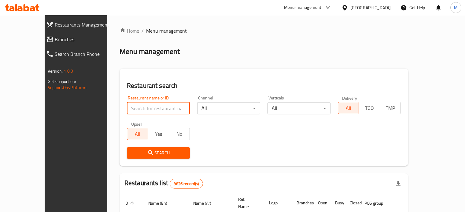
click at [139, 111] on input "search" at bounding box center [158, 108] width 63 height 12
type input "doh"
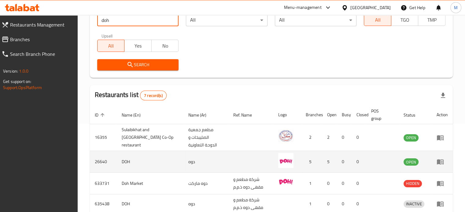
scroll to position [92, 0]
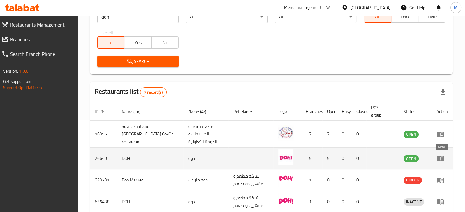
click at [439, 159] on icon "enhanced table" at bounding box center [439, 158] width 7 height 5
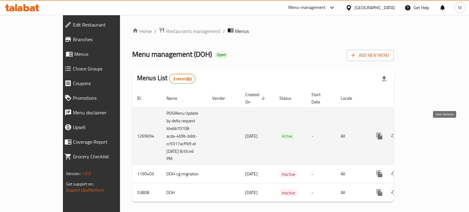
click at [427, 133] on icon "enhanced table" at bounding box center [423, 136] width 7 height 7
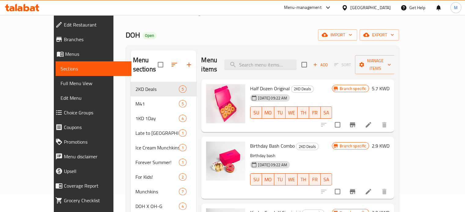
scroll to position [31, 0]
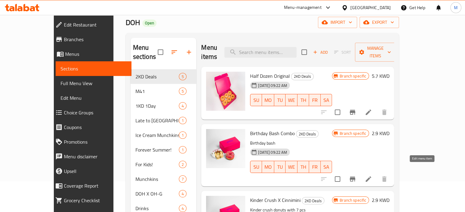
click at [372, 176] on icon at bounding box center [367, 179] width 7 height 7
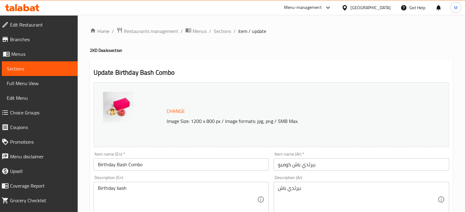
click at [302, 166] on input "بيرثدي باش كومبو" at bounding box center [360, 165] width 175 height 12
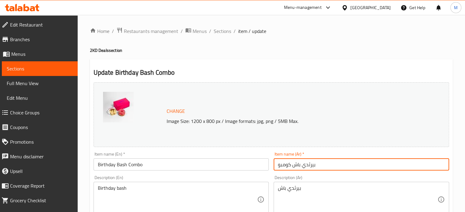
click at [302, 166] on input "بيرثدي باش كومبو" at bounding box center [360, 165] width 175 height 12
paste input "داي باش كومبو!"
type input "بيرذداي باش كومبو!"
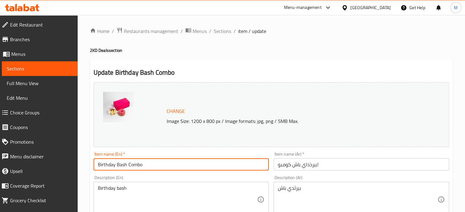
click at [126, 165] on input "Birthday Bash Combo" at bounding box center [180, 165] width 175 height 12
paste input "!"
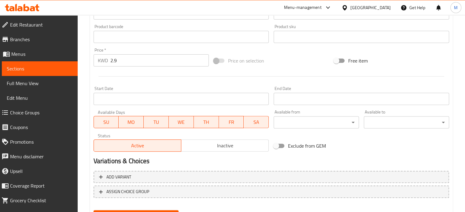
scroll to position [228, 0]
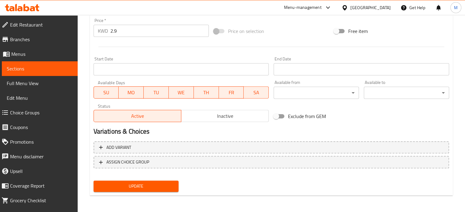
type input "Birthday Bash Combo!"
click at [161, 193] on div "Update" at bounding box center [136, 186] width 90 height 16
click at [164, 184] on span "Update" at bounding box center [135, 187] width 75 height 8
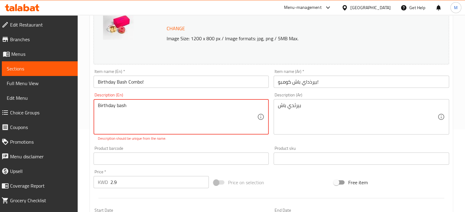
click at [112, 106] on textarea "Birthday bash" at bounding box center [177, 117] width 159 height 29
click at [133, 104] on textarea "Birthday bash" at bounding box center [177, 117] width 159 height 29
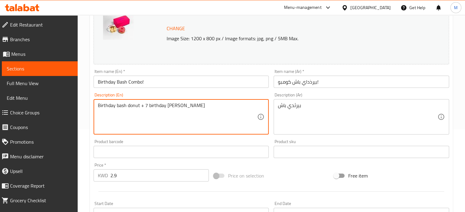
type textarea "Birthday bash donut + 7 birthday [PERSON_NAME]"
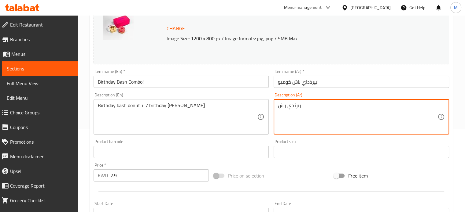
click at [278, 107] on textarea "بيرثدي باش" at bounding box center [357, 117] width 159 height 29
click at [305, 105] on textarea "بيرثدي باش" at bounding box center [357, 117] width 159 height 29
click at [291, 107] on textarea "بيرثدي باش دونت" at bounding box center [357, 117] width 159 height 29
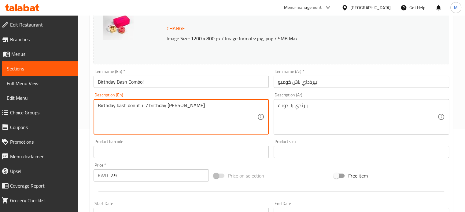
drag, startPoint x: 201, startPoint y: 105, endPoint x: 98, endPoint y: 105, distance: 102.9
click at [98, 105] on textarea "Birthday bash donut + 7 birthday [PERSON_NAME]" at bounding box center [177, 117] width 159 height 29
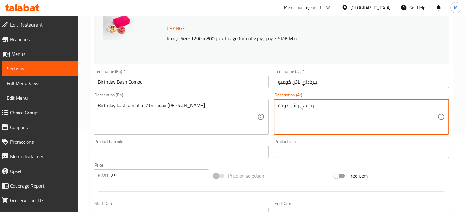
click at [279, 108] on textarea "بيرثدي باش دونت" at bounding box center [357, 117] width 159 height 29
click at [278, 106] on textarea "+ بيرثدي باش دونت" at bounding box center [357, 117] width 159 height 29
click at [286, 106] on textarea "7 + بيرثدي باش دونت" at bounding box center [357, 117] width 159 height 29
type textarea "7 +قطع بيرثدي باش دونت"
drag, startPoint x: 333, startPoint y: 106, endPoint x: 276, endPoint y: 106, distance: 57.1
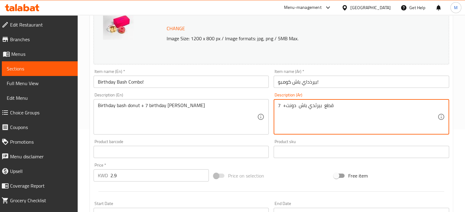
click at [276, 105] on div "7 +قطع بيرثدي باش دونت Description (Ar)" at bounding box center [360, 116] width 175 height 35
click at [285, 126] on textarea "7 +قطع بيرثدي باش دونت" at bounding box center [357, 117] width 159 height 29
drag, startPoint x: 321, startPoint y: 106, endPoint x: 285, endPoint y: 107, distance: 36.7
click at [285, 107] on textarea "7 +قطع بيرثدي باش دونت" at bounding box center [357, 117] width 159 height 29
click at [333, 112] on textarea "7 +قطع بيرثدي باش دونت" at bounding box center [357, 117] width 159 height 29
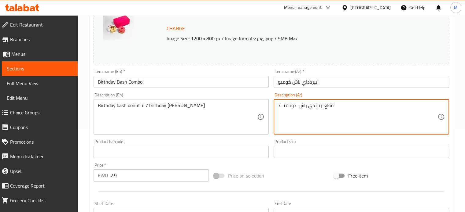
click at [329, 105] on textarea "7 +قطع بيرثدي باش دونت" at bounding box center [357, 117] width 159 height 29
paste textarea "بيرثدي باش دونت"
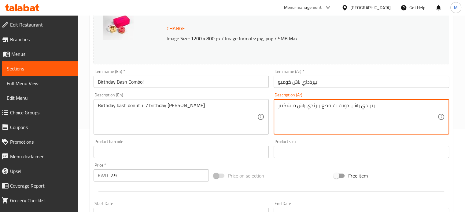
click at [298, 119] on textarea "بيرثدي باش دونت +7 قطع بيرثدي باش منشكينز" at bounding box center [357, 117] width 159 height 29
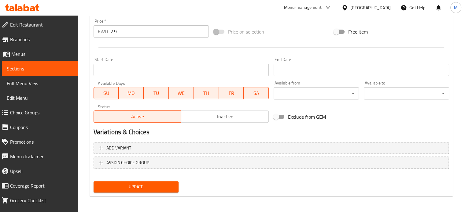
scroll to position [228, 0]
type textarea "بيرثدي باش دونت +7 قطع بيرثدي باش منشكينز"
click at [167, 184] on span "Update" at bounding box center [135, 187] width 75 height 8
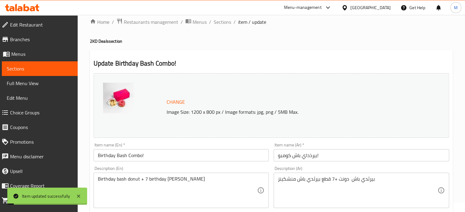
scroll to position [0, 0]
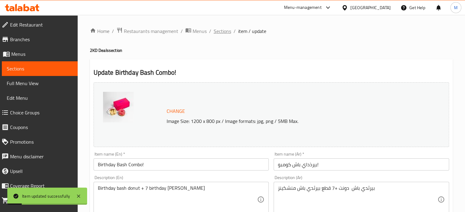
click at [223, 33] on span "Sections" at bounding box center [222, 30] width 17 height 7
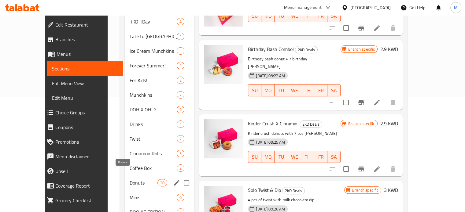
scroll to position [127, 0]
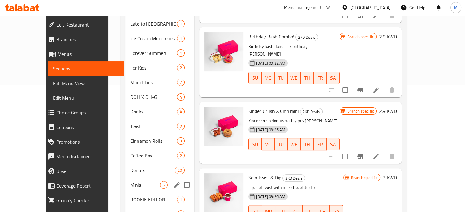
click at [125, 178] on div "Minis 6" at bounding box center [159, 185] width 69 height 15
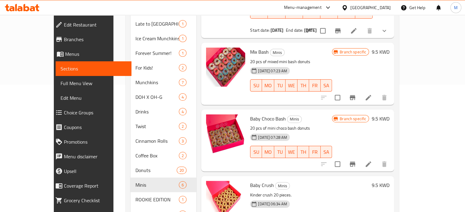
click at [372, 161] on icon at bounding box center [367, 164] width 7 height 7
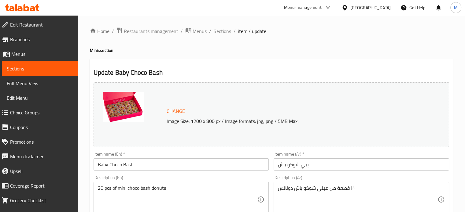
click at [122, 165] on input "Baby Choco Bash" at bounding box center [180, 165] width 175 height 12
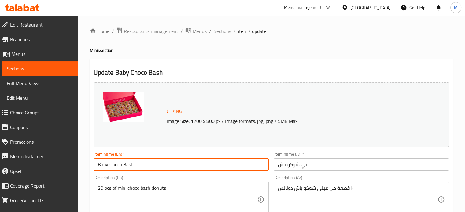
click at [122, 165] on input "Baby Choco Bash" at bounding box center [180, 165] width 175 height 12
paste input "bash"
type input "Baby Choco bash"
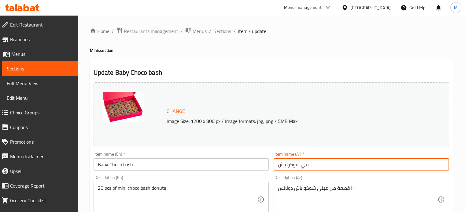
click at [298, 167] on input "بيبي شوكو باش" at bounding box center [360, 165] width 175 height 12
click at [298, 166] on input "بيبي شوكو باش" at bounding box center [360, 165] width 175 height 12
paste input "text"
type input "بيبي شوكو باش"
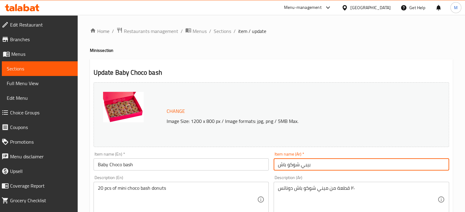
click at [342, 127] on div "Change Image Size: 1200 x 800 px / Image formats: jpg, png / 5MB Max." at bounding box center [270, 114] width 355 height 65
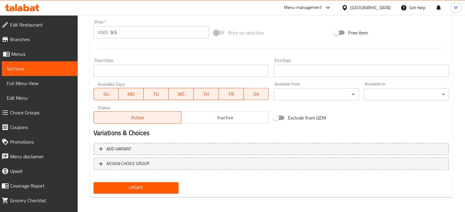
scroll to position [228, 0]
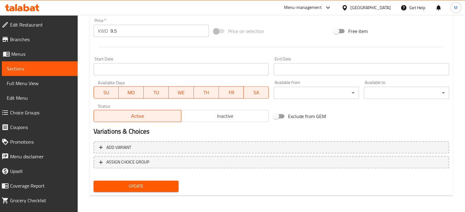
click at [126, 188] on span "Update" at bounding box center [135, 187] width 75 height 8
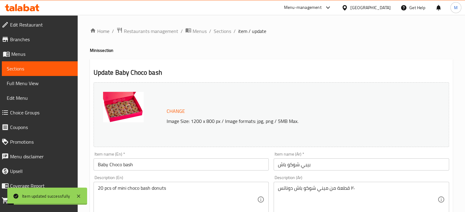
scroll to position [0, 0]
click at [218, 34] on span "Sections" at bounding box center [222, 30] width 17 height 7
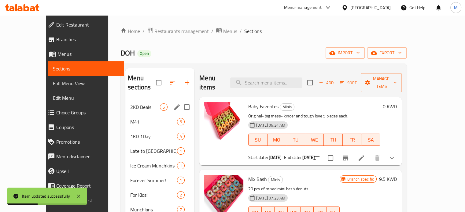
click at [125, 102] on div "2KD Deals 5" at bounding box center [159, 107] width 69 height 15
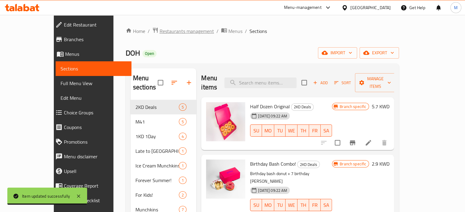
click at [159, 29] on span "Restaurants management" at bounding box center [186, 30] width 54 height 7
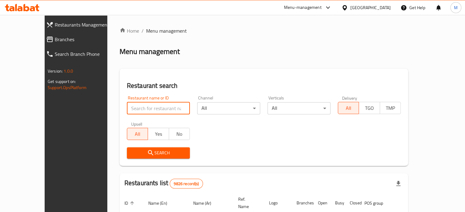
click at [131, 108] on input "search" at bounding box center [158, 108] width 63 height 12
type input "ؤ"
type input "cinnabon"
click button "Search" at bounding box center [158, 153] width 63 height 11
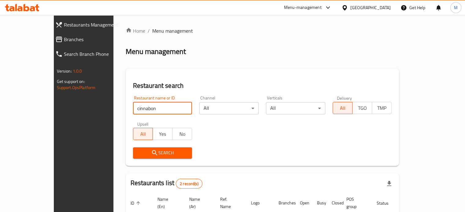
scroll to position [31, 0]
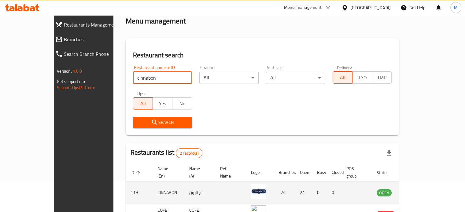
click at [416, 189] on icon "enhanced table" at bounding box center [411, 192] width 7 height 7
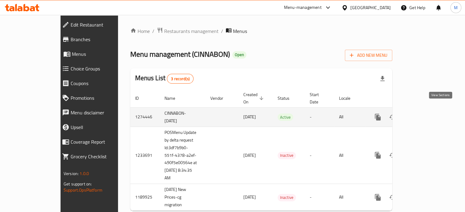
click at [425, 114] on icon "enhanced table" at bounding box center [421, 117] width 7 height 7
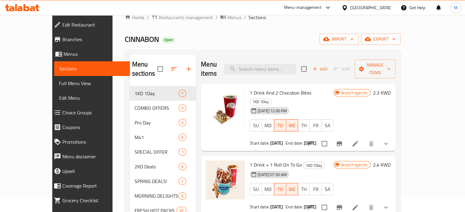
scroll to position [5, 0]
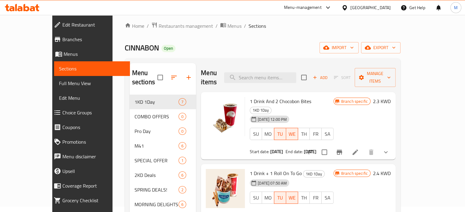
click at [62, 113] on span "Choice Groups" at bounding box center [93, 112] width 63 height 7
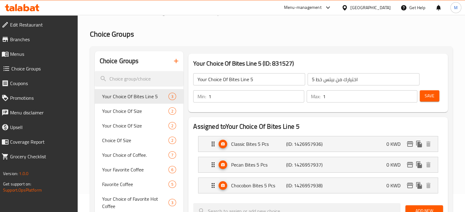
scroll to position [31, 0]
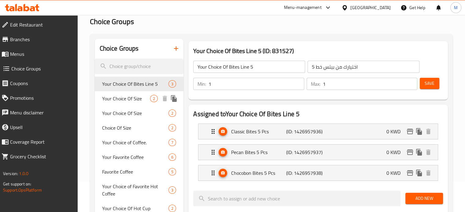
click at [120, 100] on span "Your Choice Of Size" at bounding box center [126, 98] width 48 height 7
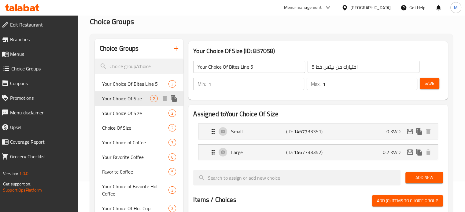
type input "Your Choice Of Size"
type input "إختيارك من الحجم"
click at [131, 111] on span "Your Choice Of Size" at bounding box center [126, 113] width 48 height 7
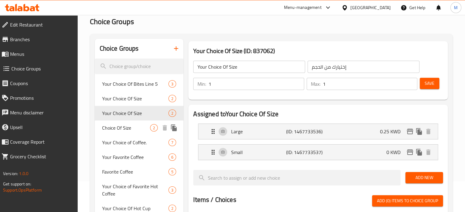
click at [126, 126] on span "Choice Of Size" at bounding box center [126, 127] width 48 height 7
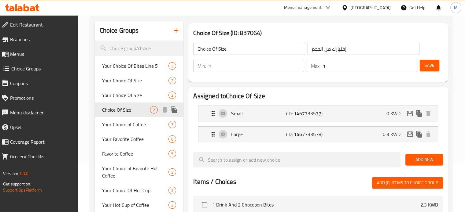
scroll to position [61, 0]
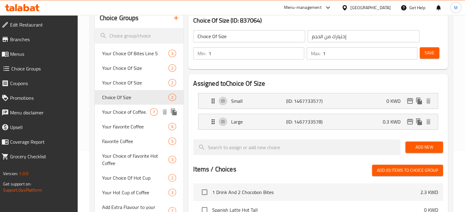
click at [128, 109] on span "Your Choice of Coffee." at bounding box center [126, 111] width 48 height 7
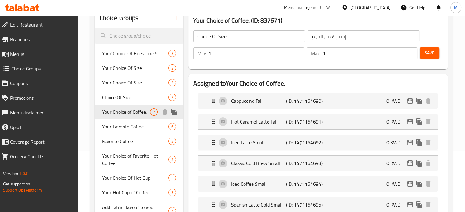
type input "Your Choice of Coffee."
type input "اختيارك من كافيه:"
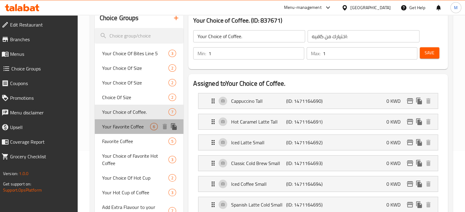
click at [127, 130] on span "Your Favorite Coffee" at bounding box center [126, 126] width 48 height 7
type input "Your Favorite Coffee"
type input "قهوتك المفضلة:"
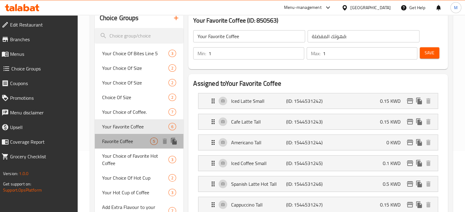
click at [126, 142] on span "Favorite Coffee" at bounding box center [126, 141] width 48 height 7
type input "Favorite Coffee"
type input "قهوتك مفضلة"
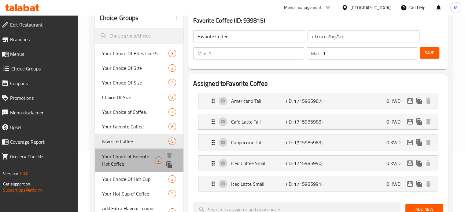
click at [126, 157] on span "Your Choice of Favorite Hot Coffee" at bounding box center [128, 160] width 53 height 15
type input "Your Choice of Favorite Hot Coffee"
type input "اختيارك من قهوة ساخنة مفضلة"
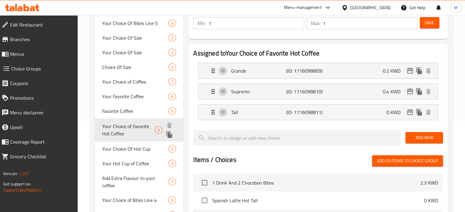
scroll to position [92, 0]
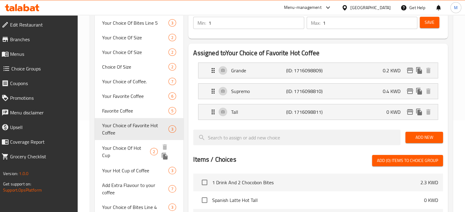
click at [141, 152] on div "Your Choice Of Hot Cup 2" at bounding box center [139, 151] width 89 height 23
type input "Your Choice Of Hot Cup"
type input "اختيارك من كوب ساخن"
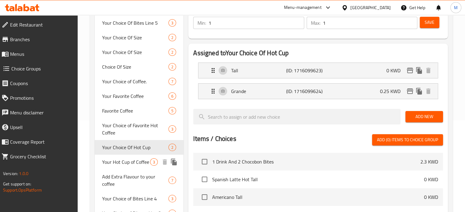
scroll to position [122, 0]
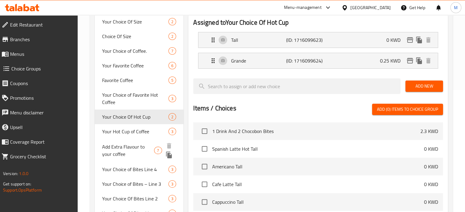
click at [133, 147] on span "Add Extra Flavour to your coffee" at bounding box center [128, 150] width 52 height 15
type input "Add Extra Flavour to your coffee"
type input "أضف نكهة إضافية إلى قهوتك"
type input "0"
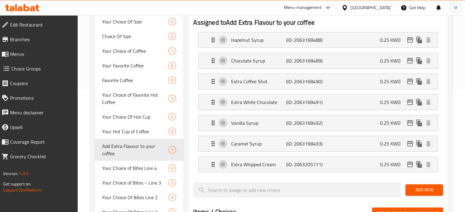
scroll to position [183, 0]
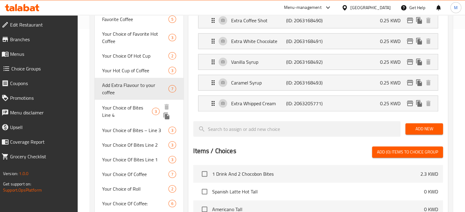
click at [120, 104] on span "Your Choice of Bites Line 4" at bounding box center [127, 111] width 50 height 15
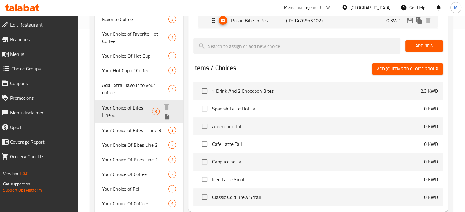
type input "Your Choice of Bites Line 4"
type input "اختيارك من لقيمات خط 4"
type input "1"
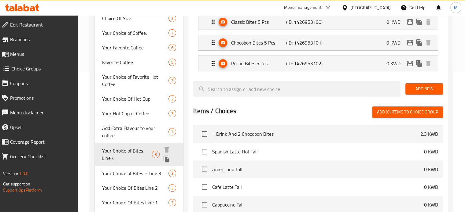
scroll to position [153, 0]
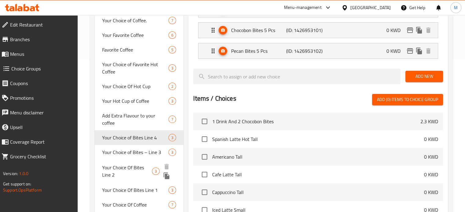
click at [121, 165] on span "Your Choice Of Bites Line 2" at bounding box center [127, 171] width 50 height 15
type input "Your Choice Of Bites Line 2"
type input "اختيارك من لقيمات خط 2"
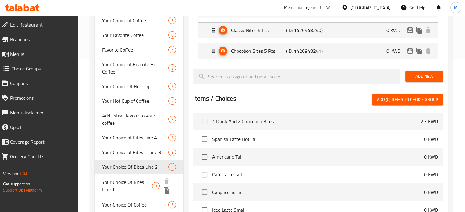
click at [125, 181] on span "Your Choice Of Bites Line 1" at bounding box center [127, 186] width 50 height 15
type input "Your Choice Of Bites Line 1"
type input "اختيارك من بيتس خط 1"
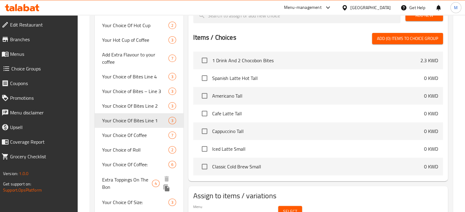
scroll to position [245, 0]
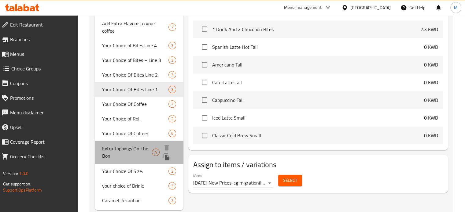
click at [127, 145] on span "Extra Toppings On The Bon" at bounding box center [127, 152] width 50 height 15
type input "Extra Toppings On The Bon"
type input "إضافات إضافية على البون"
type input "0"
type input "4"
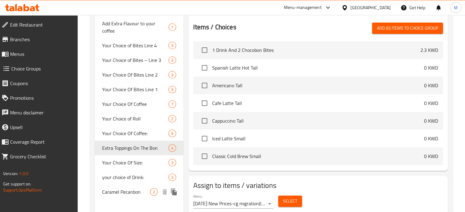
click at [124, 188] on span "Caramel Pecanbon" at bounding box center [126, 191] width 48 height 7
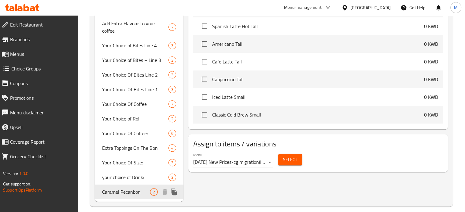
type input "Caramel Pecanbon"
type input "كراميل بيكابون"
type input "1"
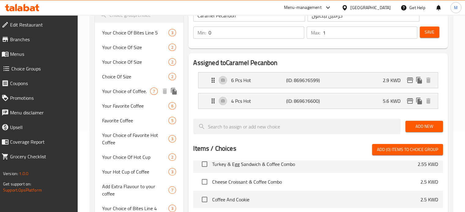
scroll to position [61, 0]
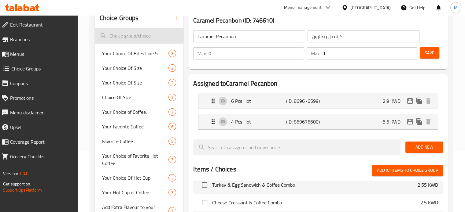
click at [136, 38] on input "search" at bounding box center [139, 36] width 89 height 16
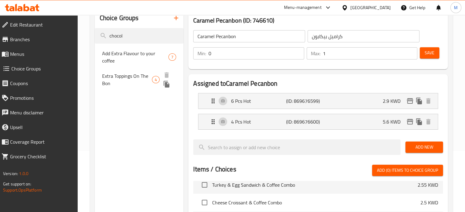
type input "chocol"
click at [129, 76] on span "Extra Toppings On The Bon" at bounding box center [127, 79] width 50 height 15
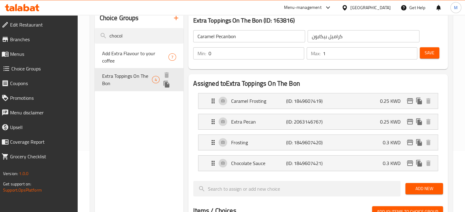
type input "Extra Toppings On The Bon"
type input "إضافات إضافية على البون"
type input "4"
click at [370, 164] on div "Chocolate Sauce (ID: 1849607421) 0.3 KWD" at bounding box center [319, 163] width 221 height 15
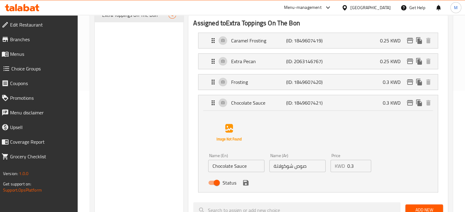
scroll to position [122, 0]
click at [363, 167] on input "0" at bounding box center [359, 165] width 24 height 12
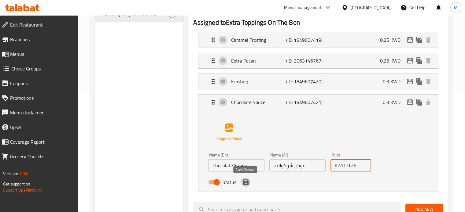
click at [244, 183] on icon "save" at bounding box center [245, 182] width 7 height 7
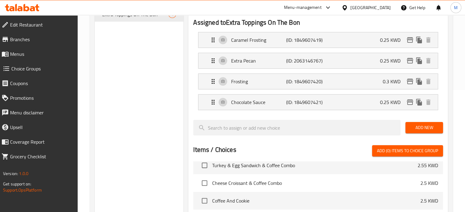
type input "0.25"
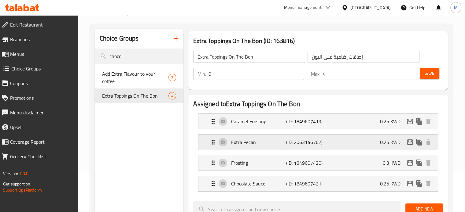
scroll to position [31, 0]
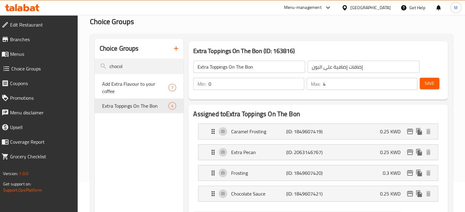
click at [433, 85] on span "Save" at bounding box center [429, 84] width 10 height 8
click at [373, 171] on div "Frosting (ID: 1849607420) 0.3 KWD" at bounding box center [319, 173] width 221 height 15
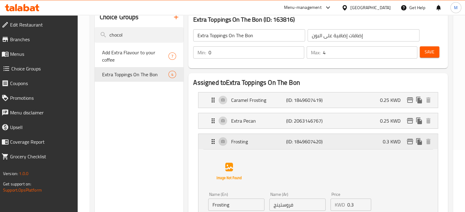
scroll to position [92, 0]
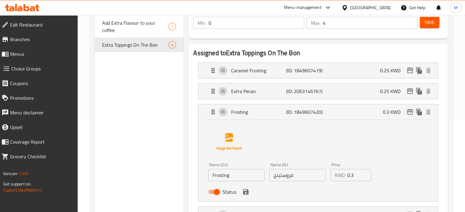
click at [357, 176] on input "0.3" at bounding box center [359, 175] width 24 height 12
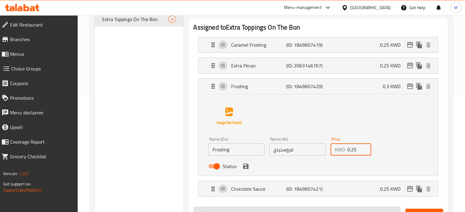
scroll to position [153, 0]
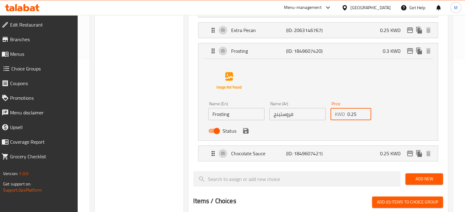
click at [249, 135] on div "Status" at bounding box center [297, 131] width 183 height 16
click at [245, 132] on icon "save" at bounding box center [245, 130] width 7 height 7
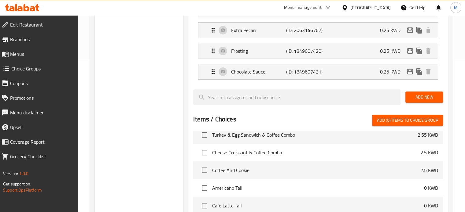
type input "0.25"
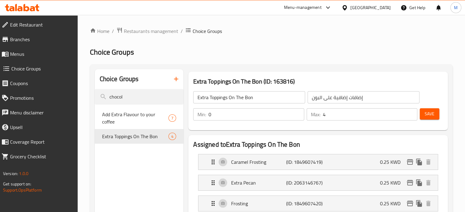
scroll to position [0, 0]
click at [433, 113] on span "Save" at bounding box center [429, 114] width 10 height 8
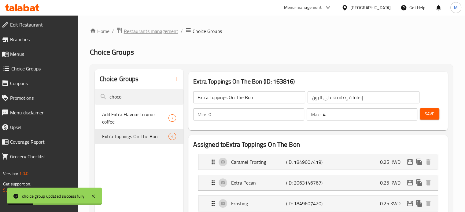
click at [157, 31] on span "Restaurants management" at bounding box center [151, 30] width 54 height 7
